Goal: Task Accomplishment & Management: Manage account settings

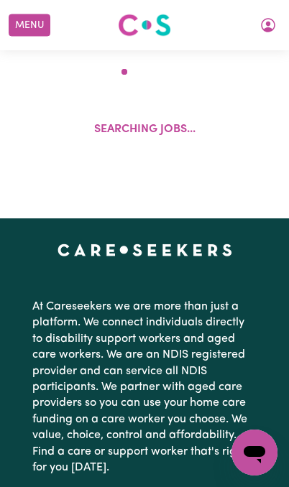
click at [271, 25] on icon "My Account" at bounding box center [268, 25] width 17 height 17
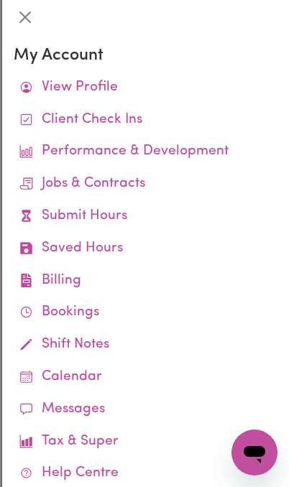
click at [99, 347] on link "Shift Notes" at bounding box center [146, 345] width 264 height 32
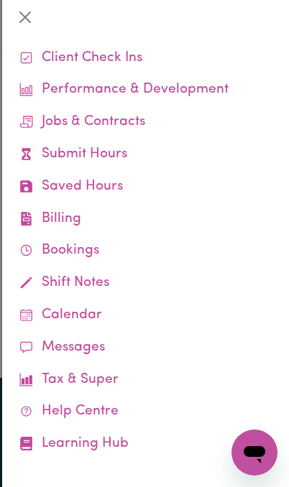
scroll to position [61, 0]
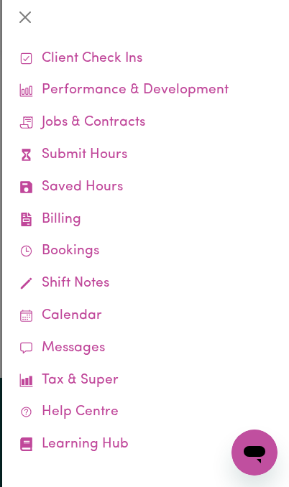
click at [0, 0] on link "Job Reports" at bounding box center [0, 0] width 0 height 0
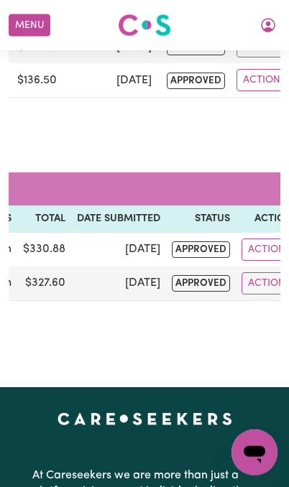
scroll to position [0, 355]
click at [247, 280] on button "Actions" at bounding box center [270, 283] width 56 height 22
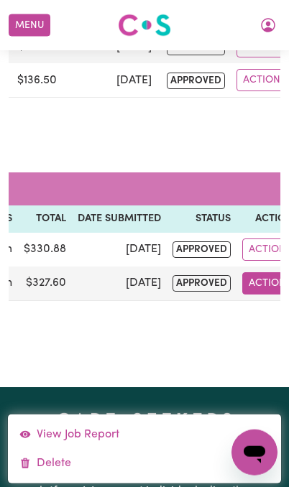
scroll to position [0, 0]
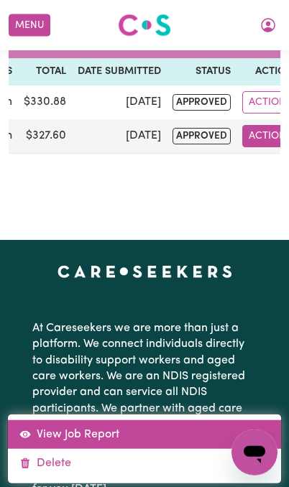
click at [118, 437] on link "View Job Report" at bounding box center [144, 435] width 273 height 29
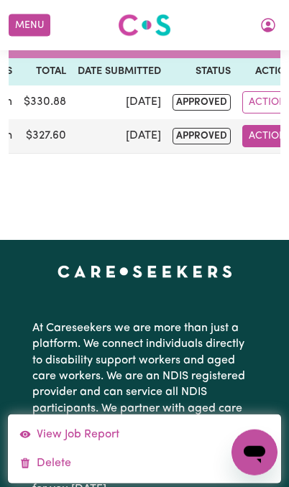
select select "pm"
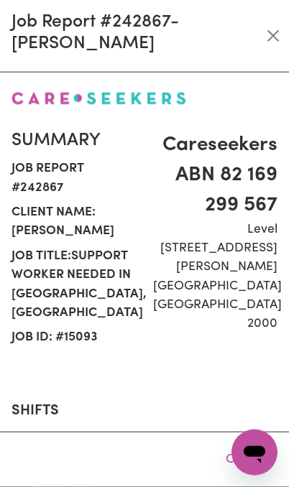
select select "45-Weekday"
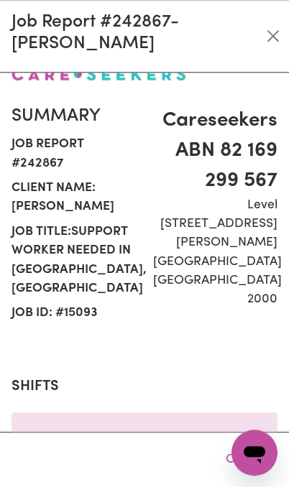
click at [270, 30] on button "Close" at bounding box center [272, 35] width 21 height 23
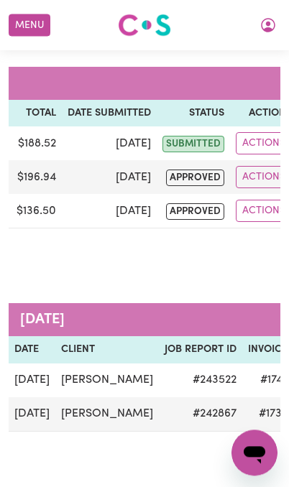
scroll to position [0, 362]
click at [250, 215] on button "Actions" at bounding box center [265, 211] width 56 height 22
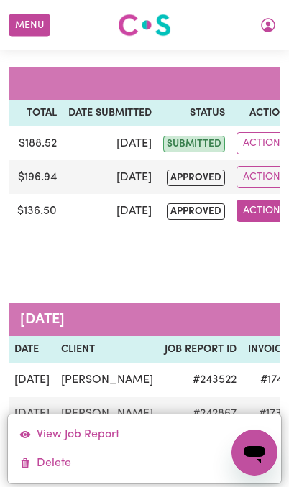
click at [152, 434] on link "View Job Report" at bounding box center [144, 435] width 273 height 29
select select "pm"
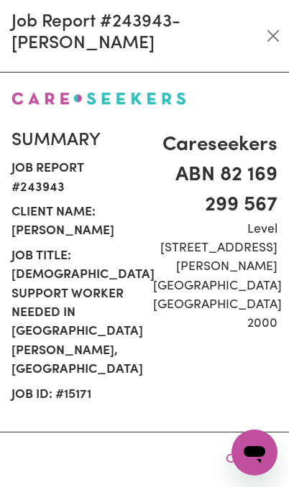
select select "50-Weekday"
click at [278, 39] on button "Close" at bounding box center [272, 35] width 21 height 23
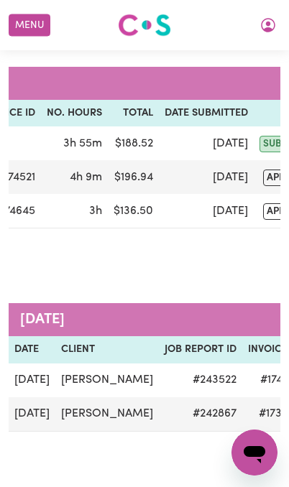
scroll to position [0, 263]
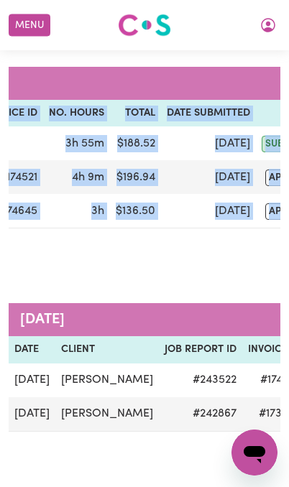
click at [147, 294] on div "[DATE] Date Client Job Report ID Invoice ID No. Hours Total Date Submitted Stat…" at bounding box center [145, 376] width 272 height 203
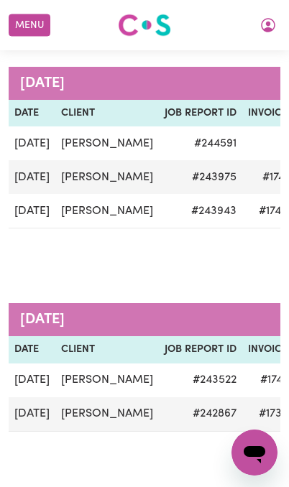
scroll to position [0, 0]
